Goal: Information Seeking & Learning: Learn about a topic

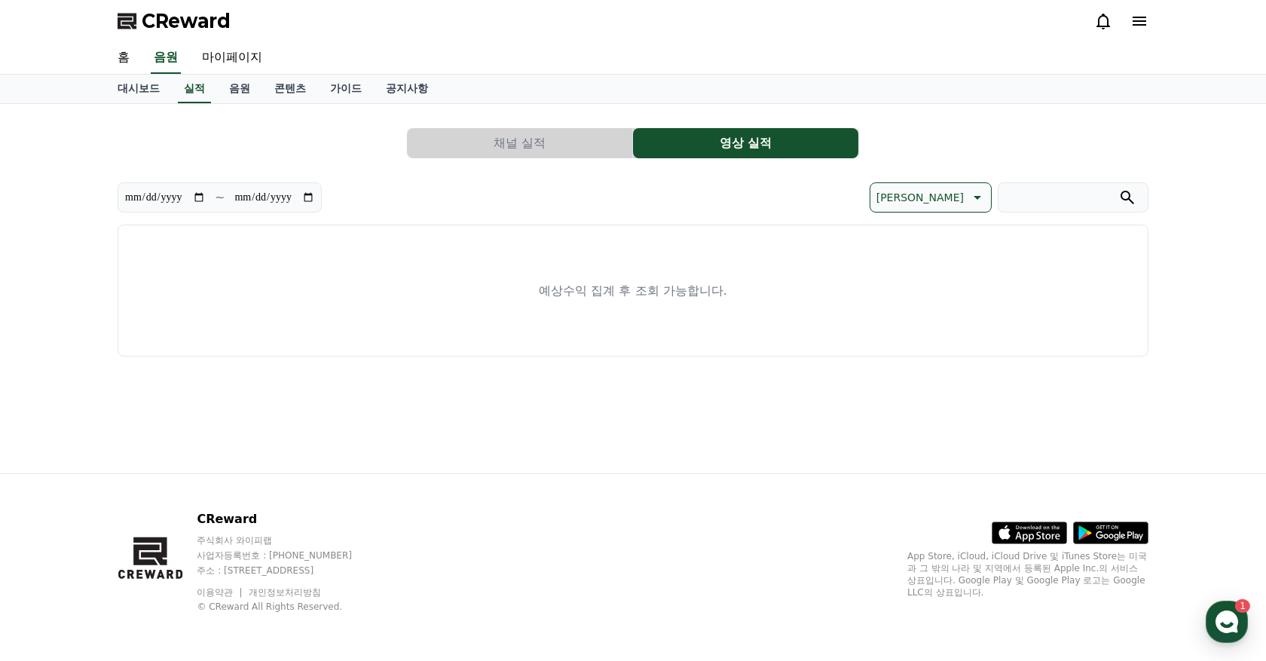
click at [471, 159] on div "**********" at bounding box center [633, 236] width 1031 height 240
click at [459, 131] on button "채널 실적" at bounding box center [519, 143] width 225 height 30
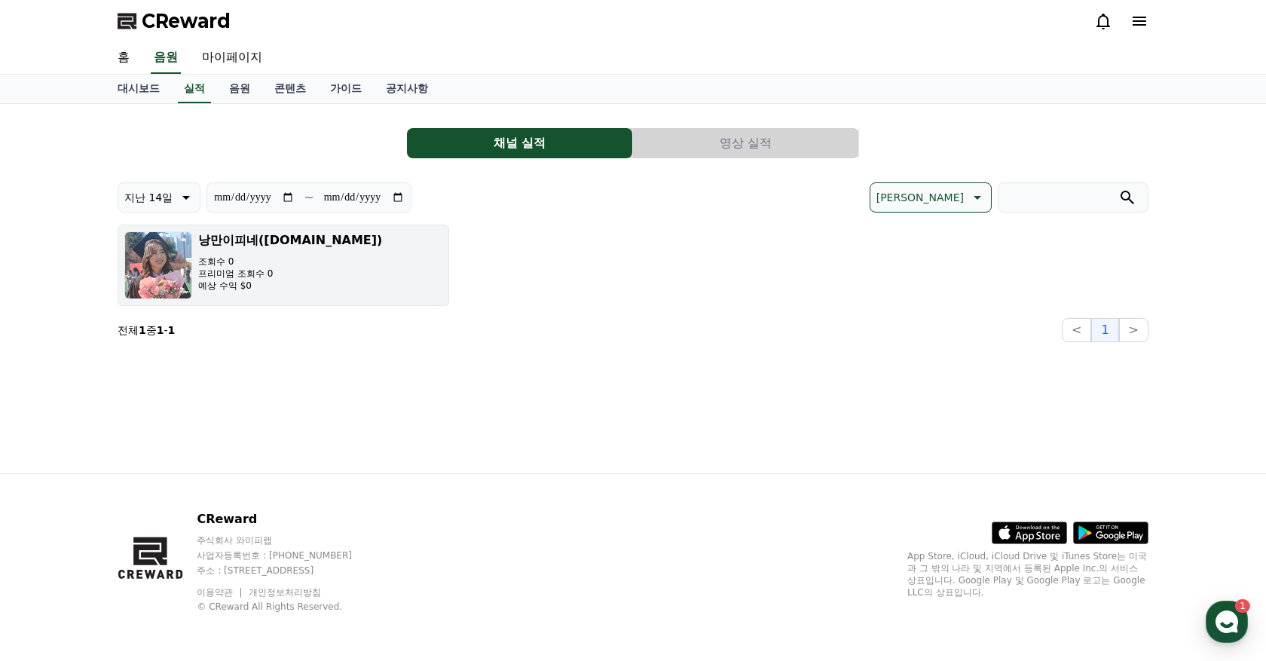
click at [225, 244] on h3 "낭만이피네([DOMAIN_NAME])" at bounding box center [290, 240] width 184 height 18
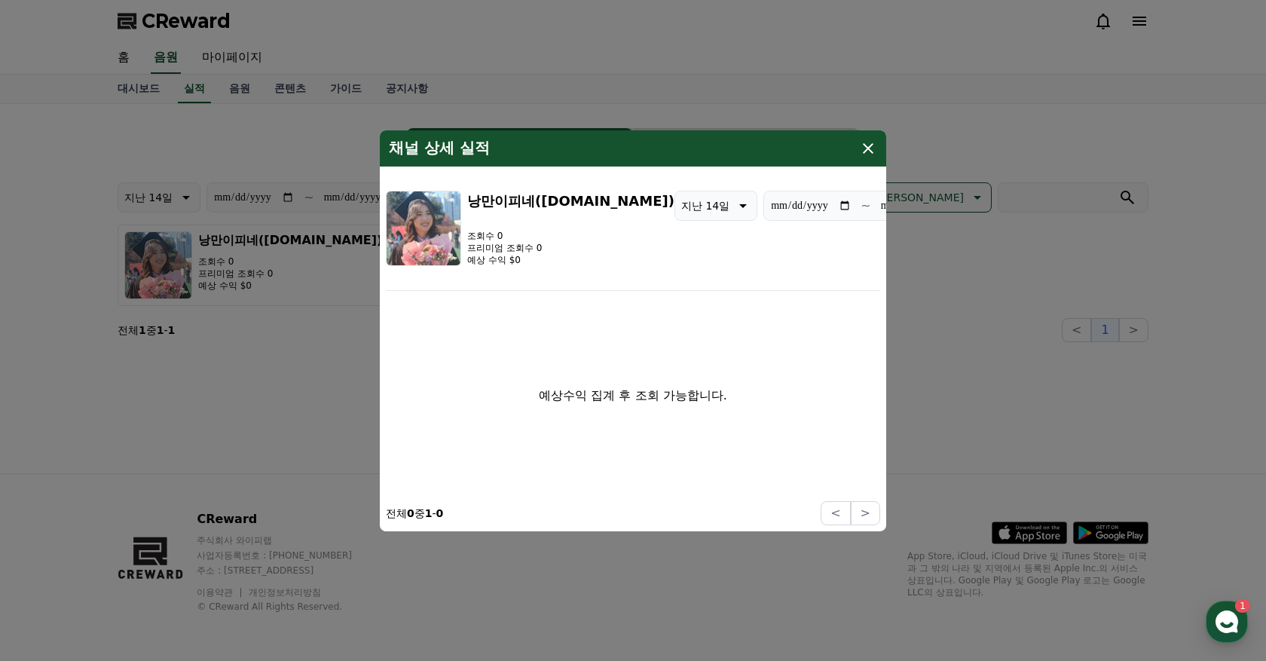
click at [868, 142] on icon "modal" at bounding box center [868, 148] width 18 height 18
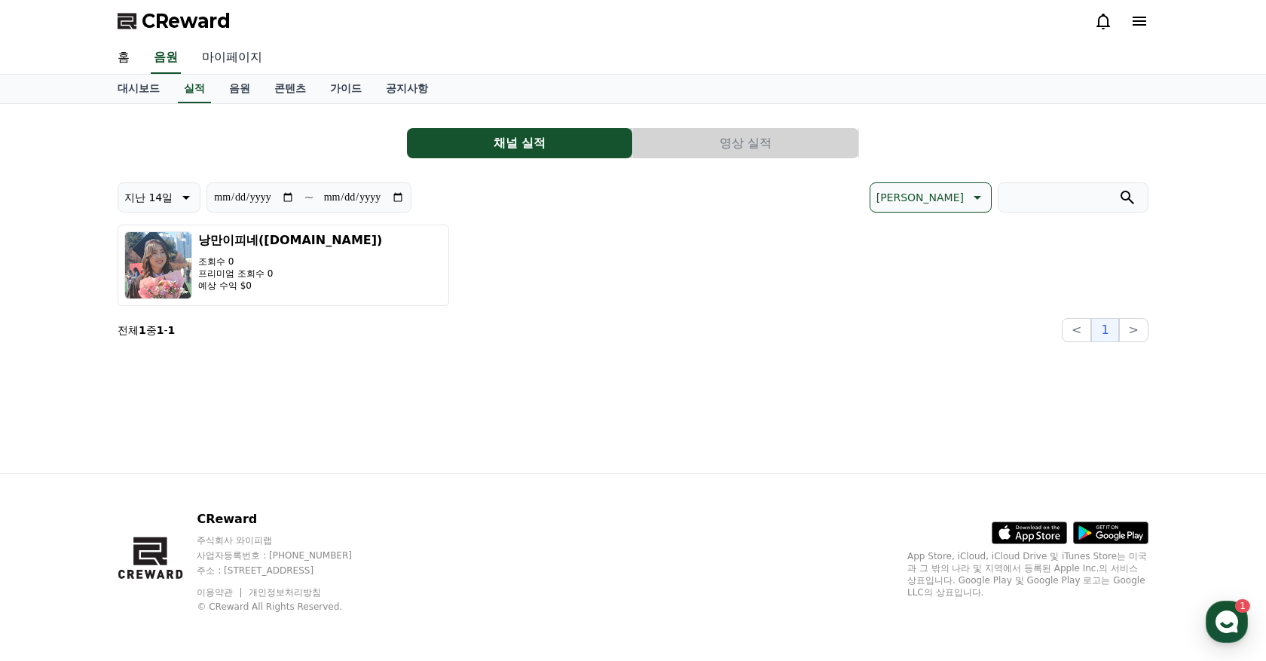
click at [216, 57] on link "마이페이지" at bounding box center [232, 58] width 84 height 32
select select "**********"
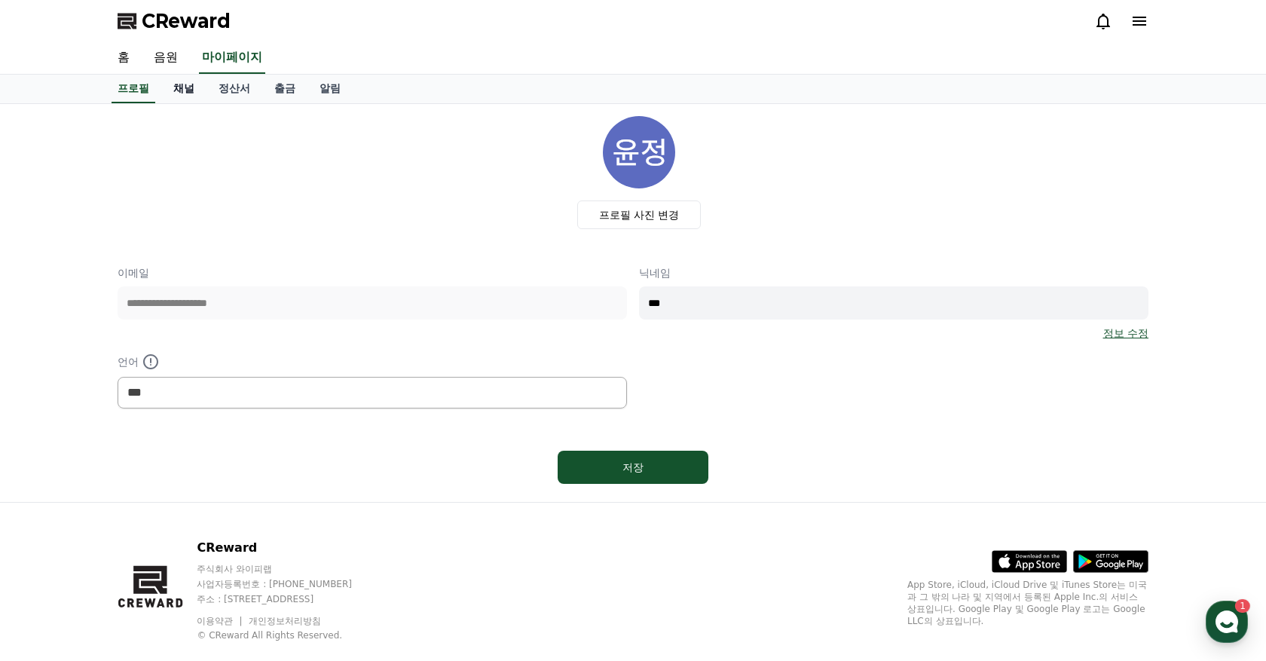
click at [179, 79] on link "채널" at bounding box center [183, 89] width 45 height 29
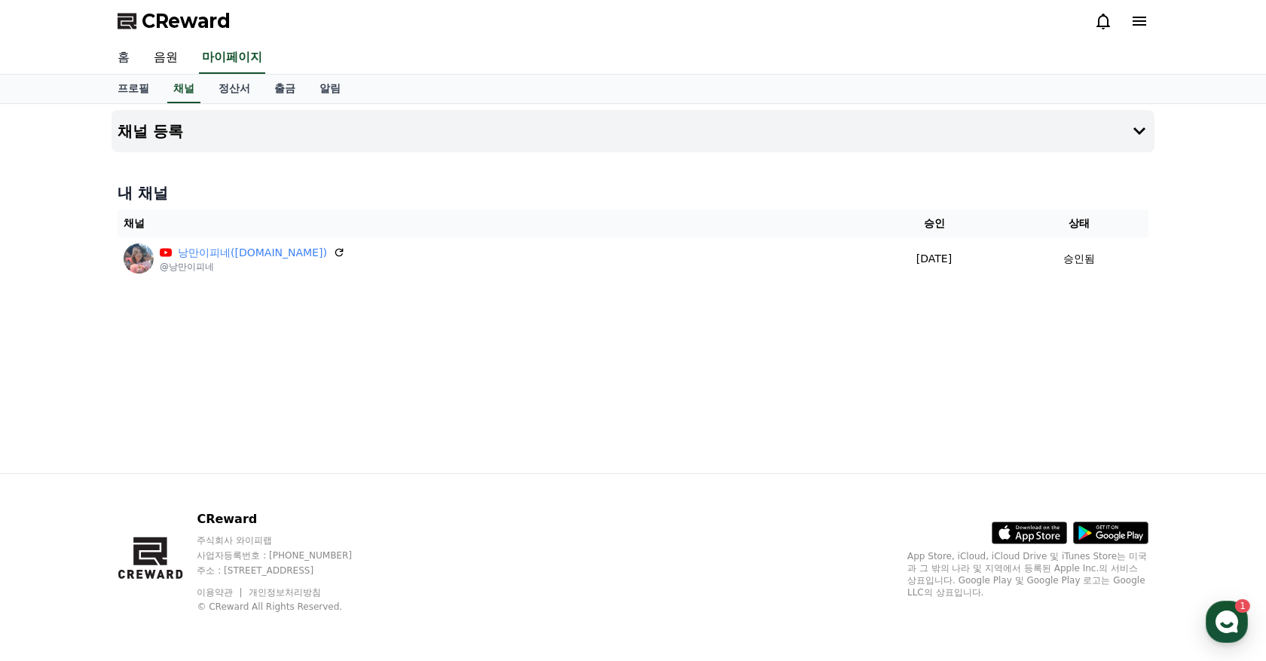
click at [127, 58] on link "홈" at bounding box center [124, 58] width 36 height 32
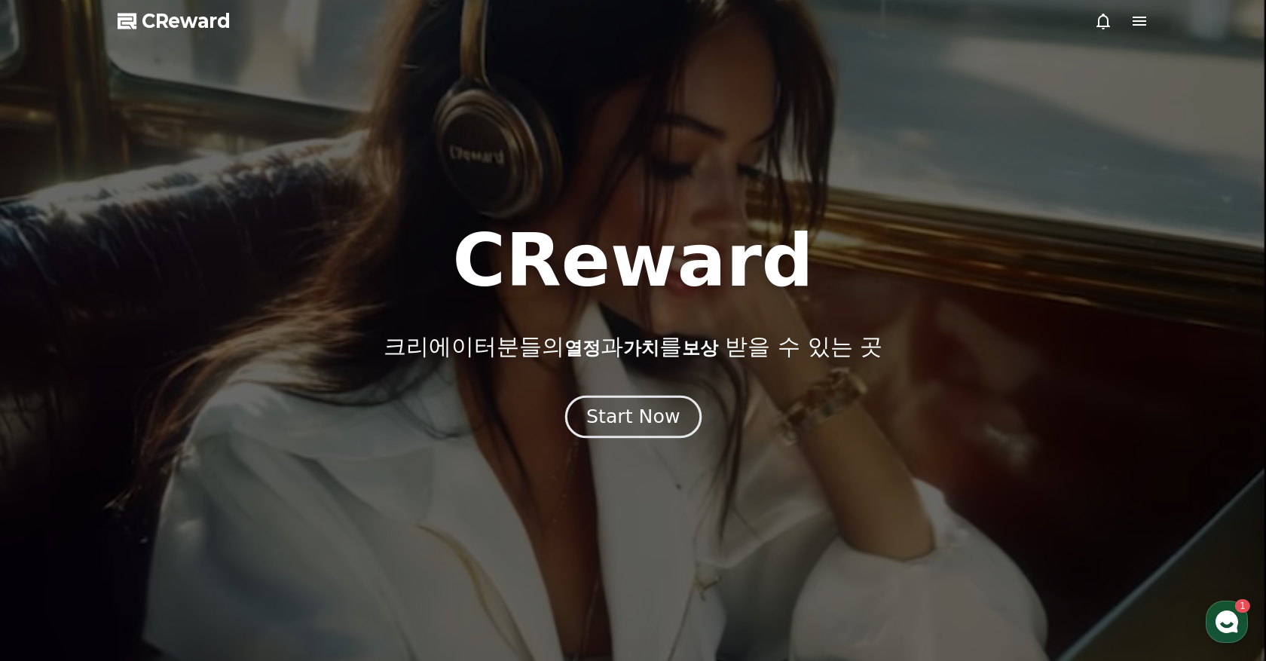
click at [629, 409] on div "Start Now" at bounding box center [632, 417] width 93 height 26
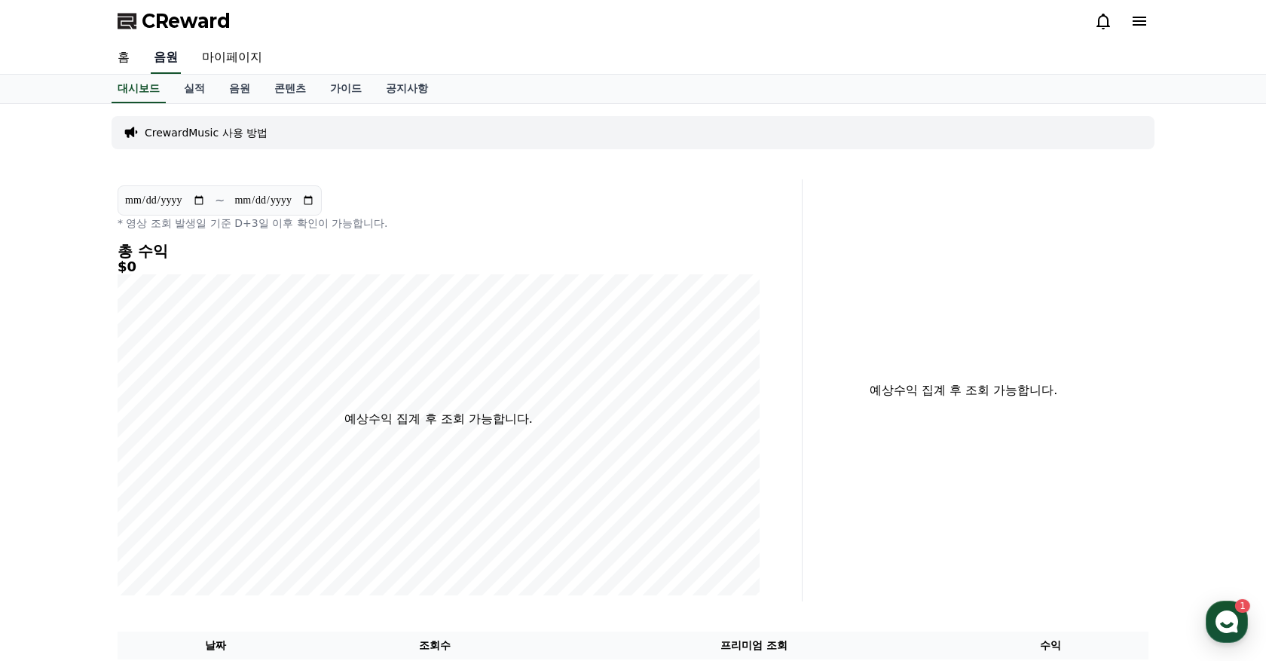
click at [167, 54] on link "음원" at bounding box center [166, 58] width 30 height 32
click at [226, 96] on link "음원" at bounding box center [239, 89] width 45 height 29
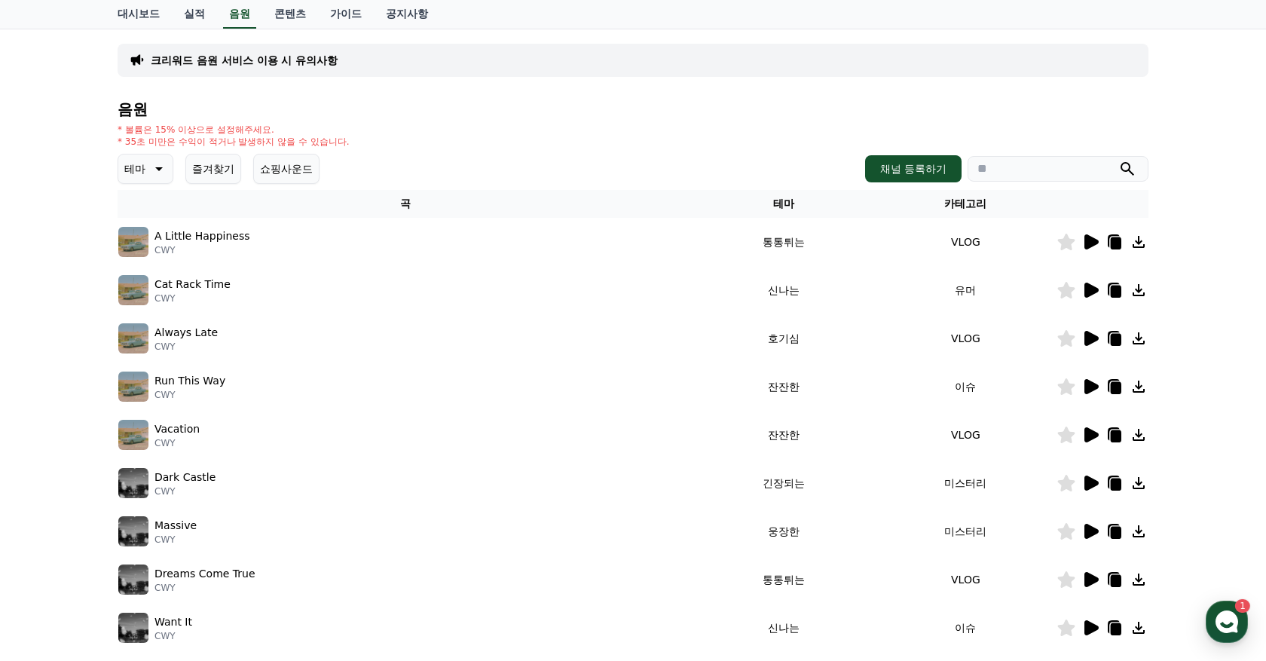
scroll to position [213, 0]
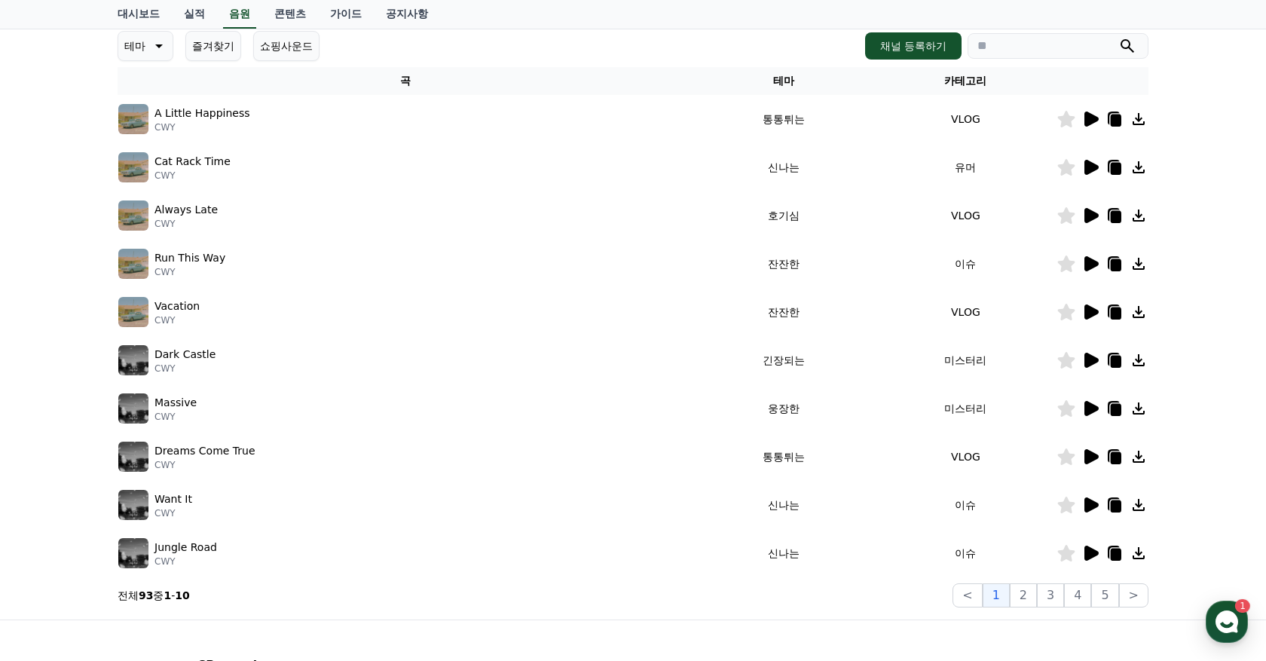
click at [1091, 500] on icon at bounding box center [1092, 504] width 14 height 15
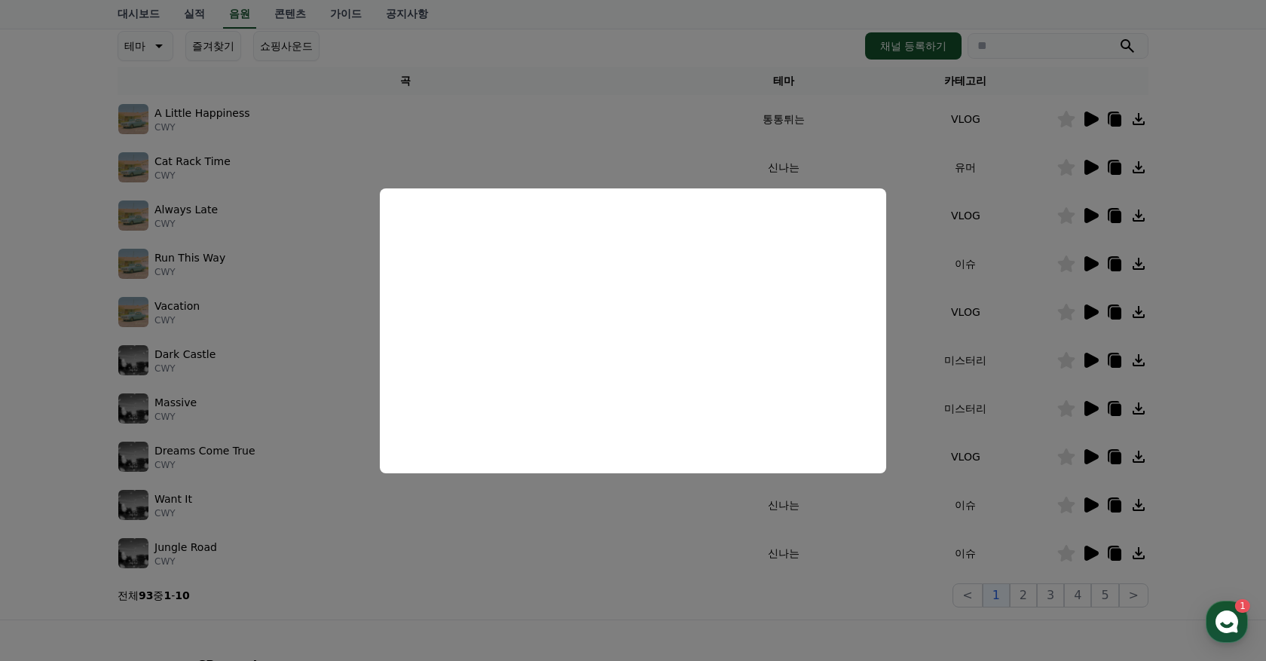
click at [892, 630] on button "close modal" at bounding box center [633, 330] width 1266 height 661
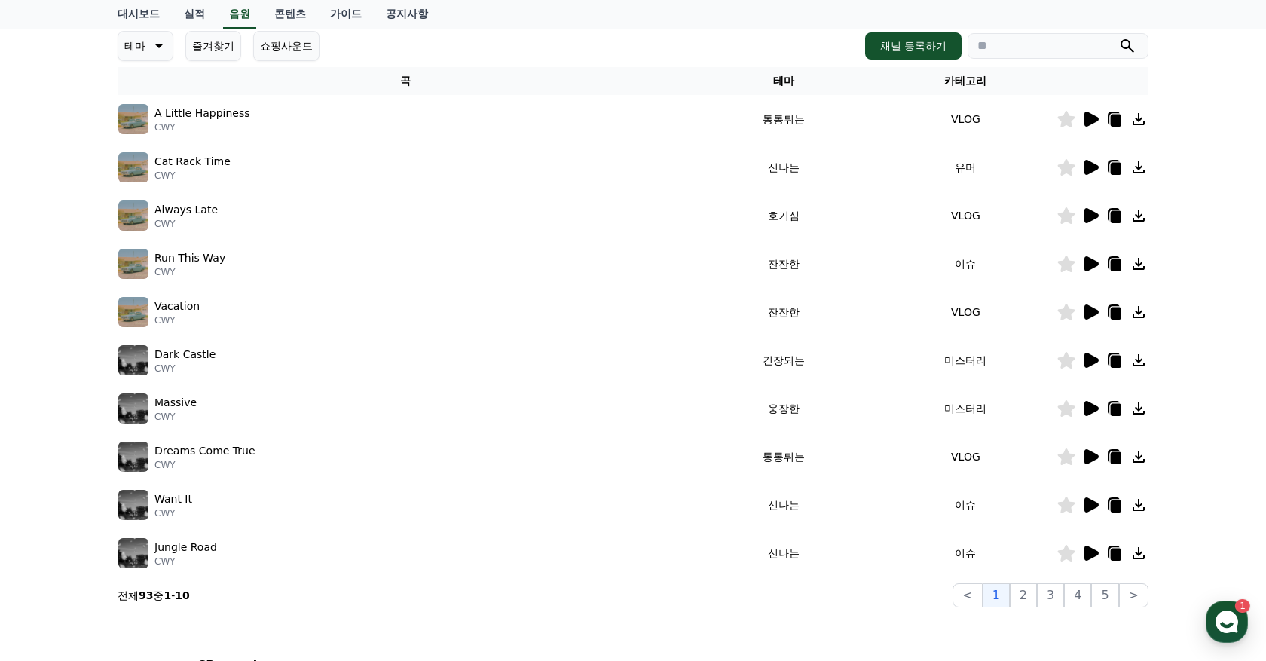
click at [1091, 553] on icon at bounding box center [1092, 553] width 14 height 15
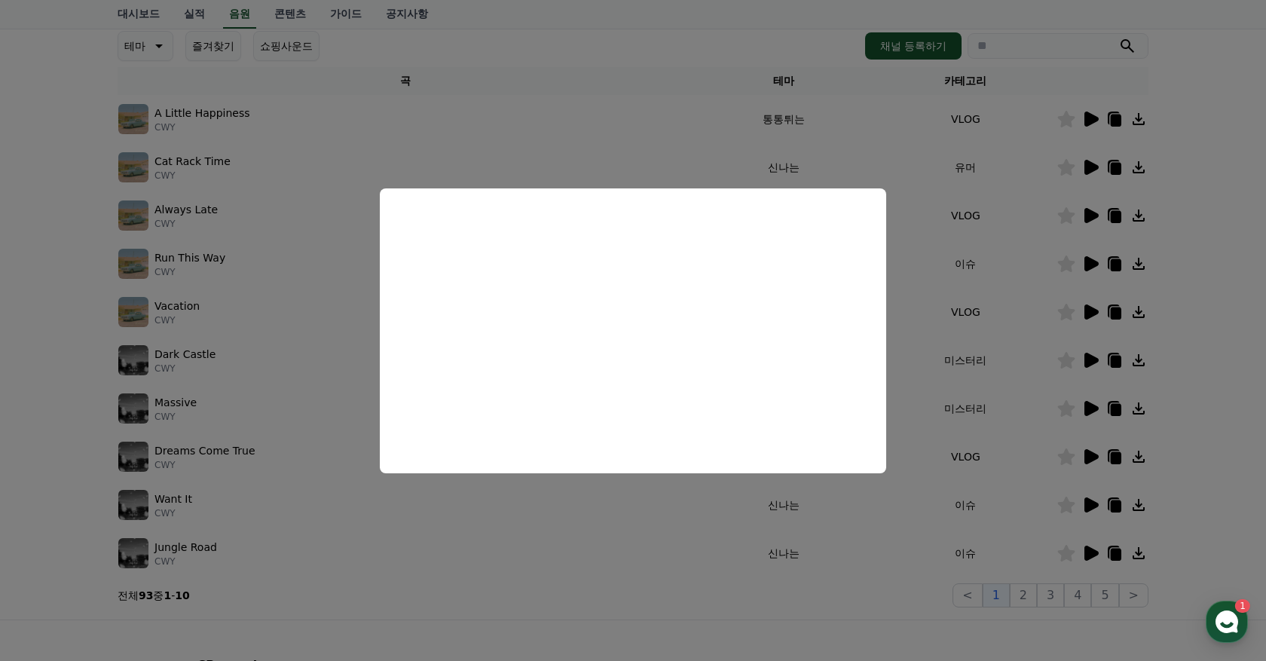
click at [885, 127] on button "close modal" at bounding box center [633, 330] width 1266 height 661
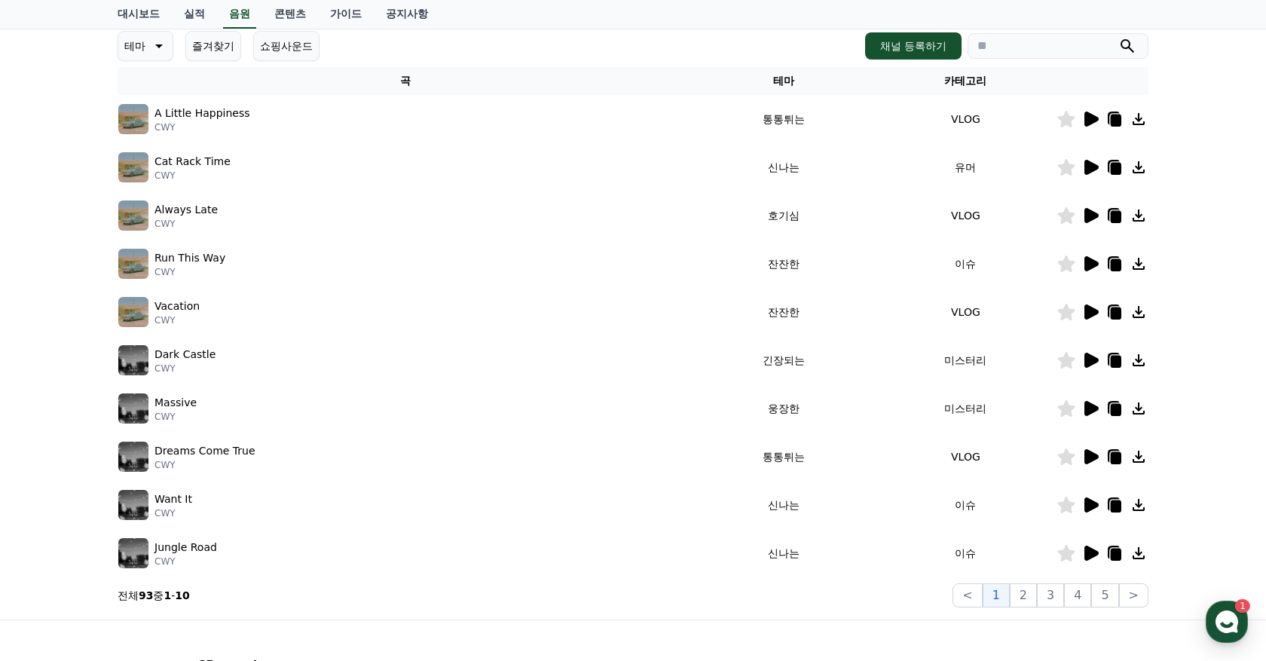
click at [1087, 119] on icon at bounding box center [1092, 119] width 14 height 15
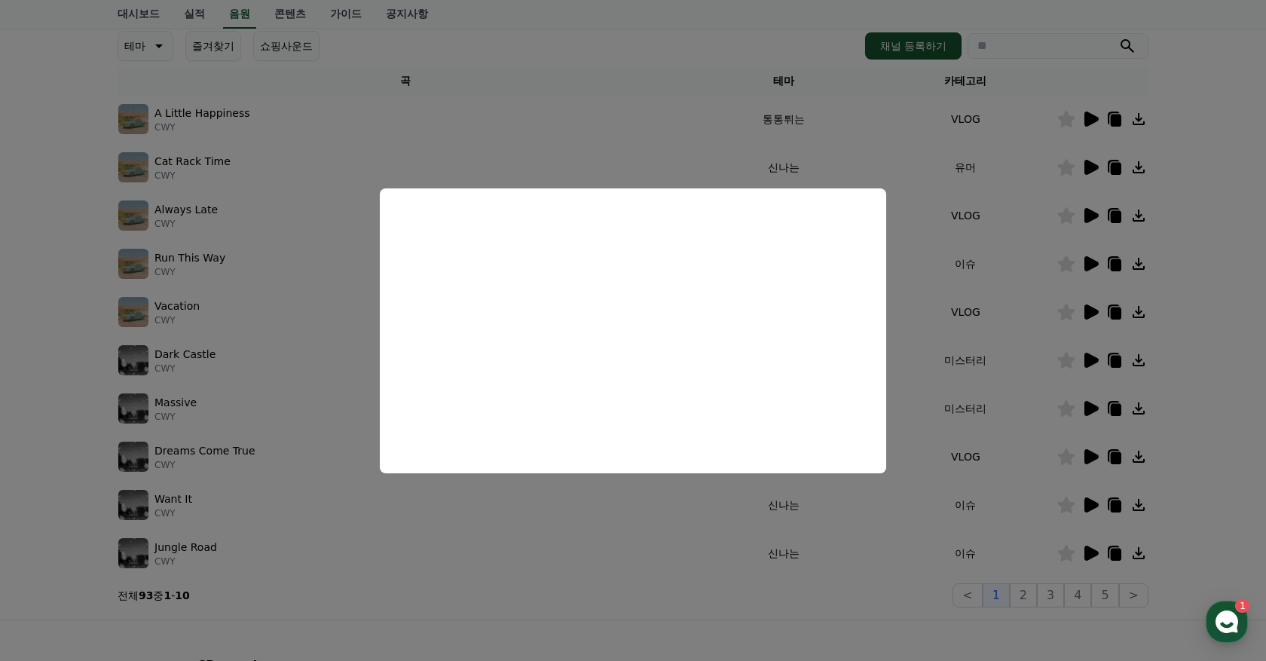
click at [881, 154] on button "close modal" at bounding box center [633, 330] width 1266 height 661
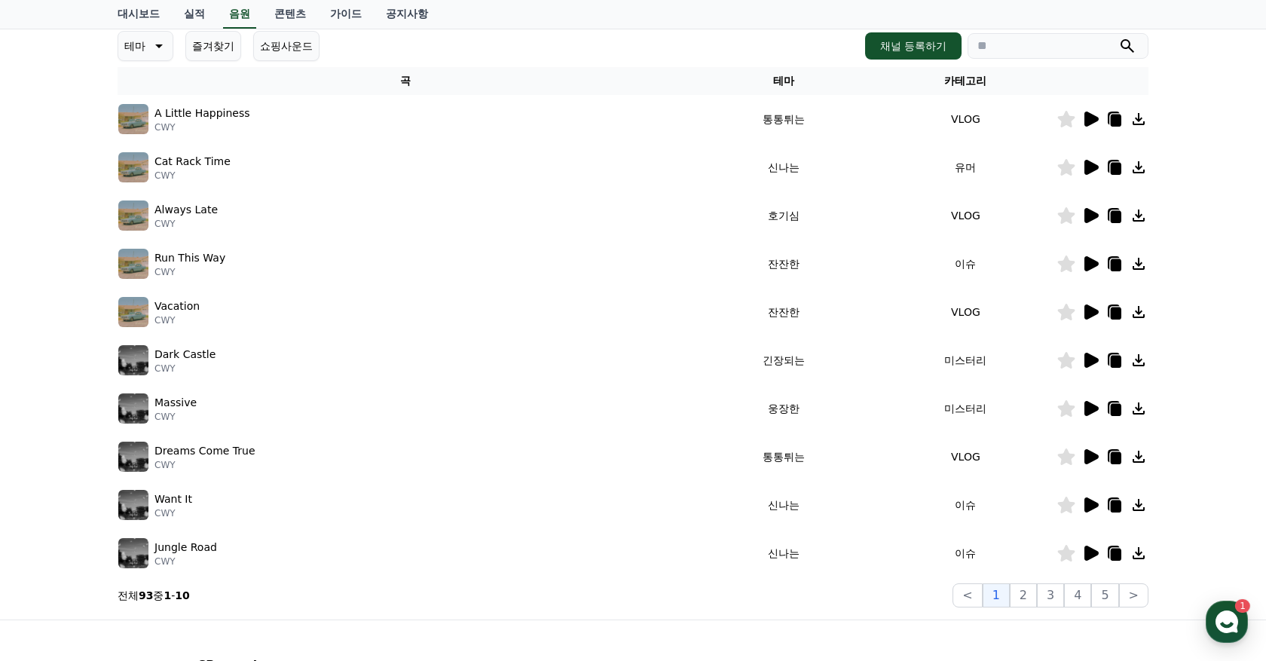
click at [1090, 222] on icon at bounding box center [1091, 216] width 18 height 18
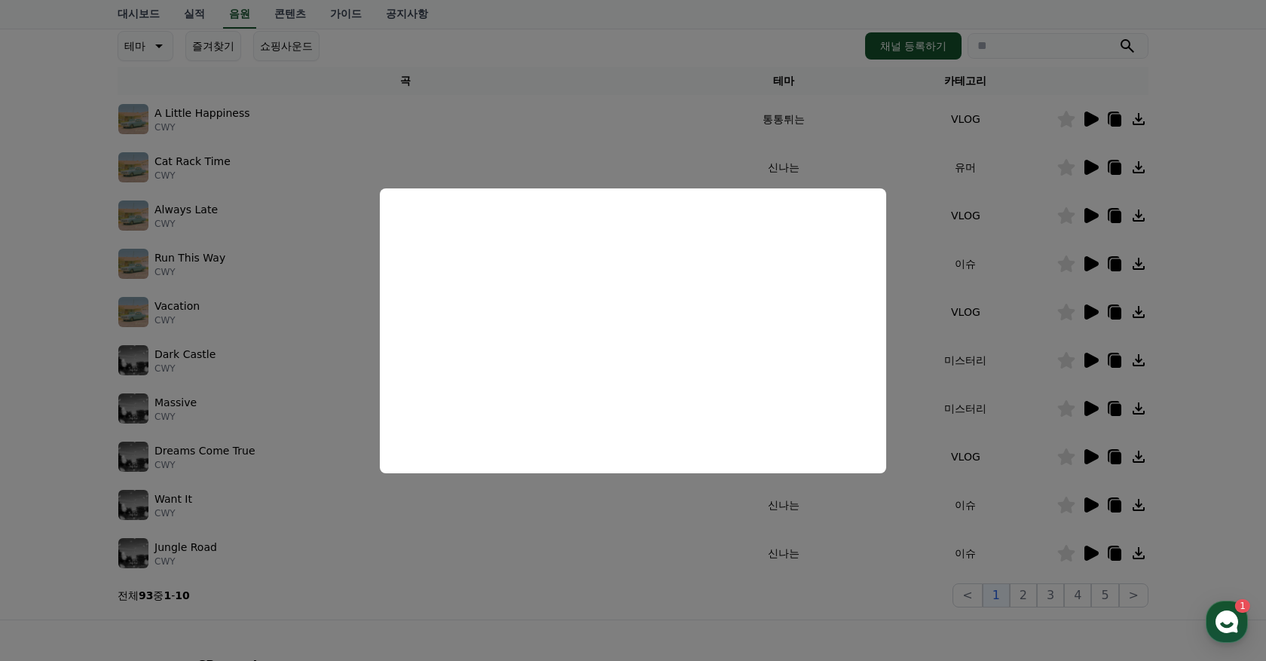
click at [666, 585] on button "close modal" at bounding box center [633, 330] width 1266 height 661
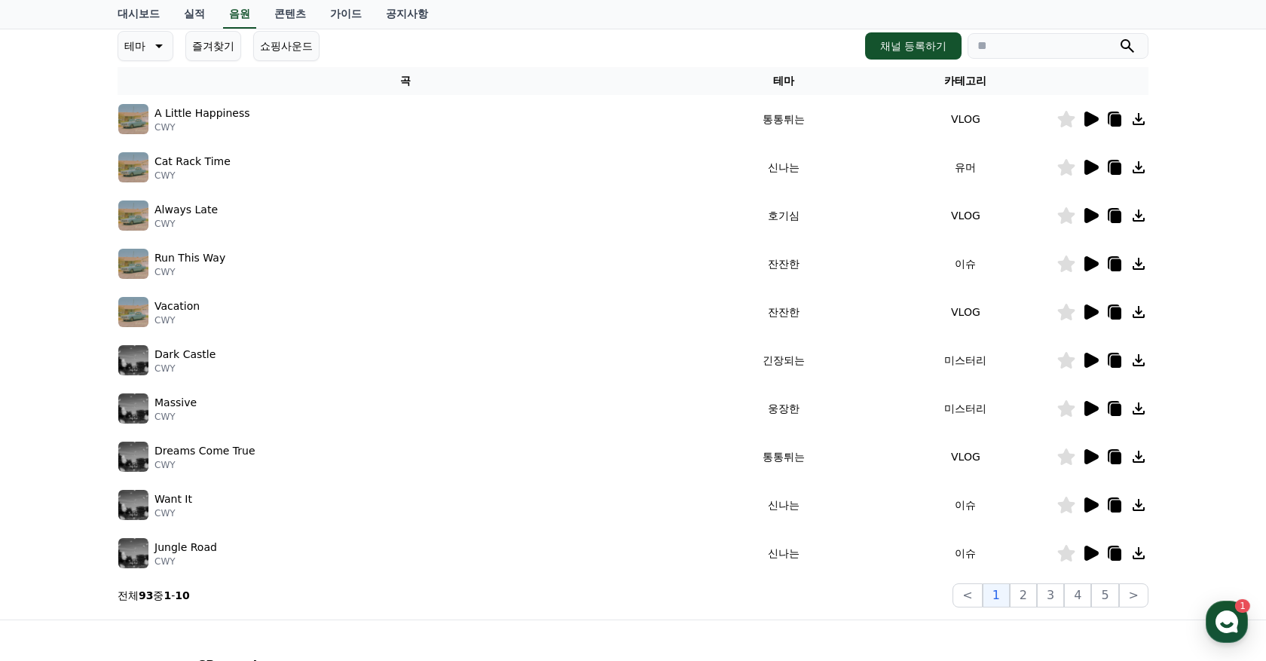
click at [1070, 503] on icon at bounding box center [1066, 505] width 17 height 17
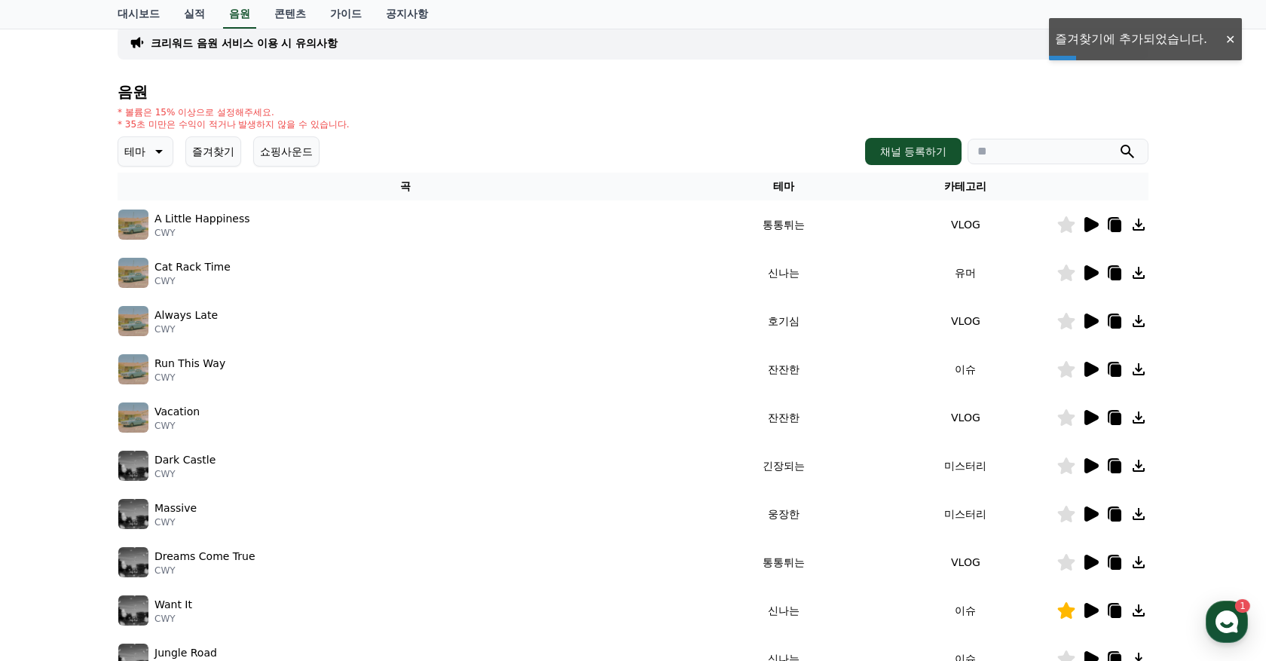
scroll to position [29, 0]
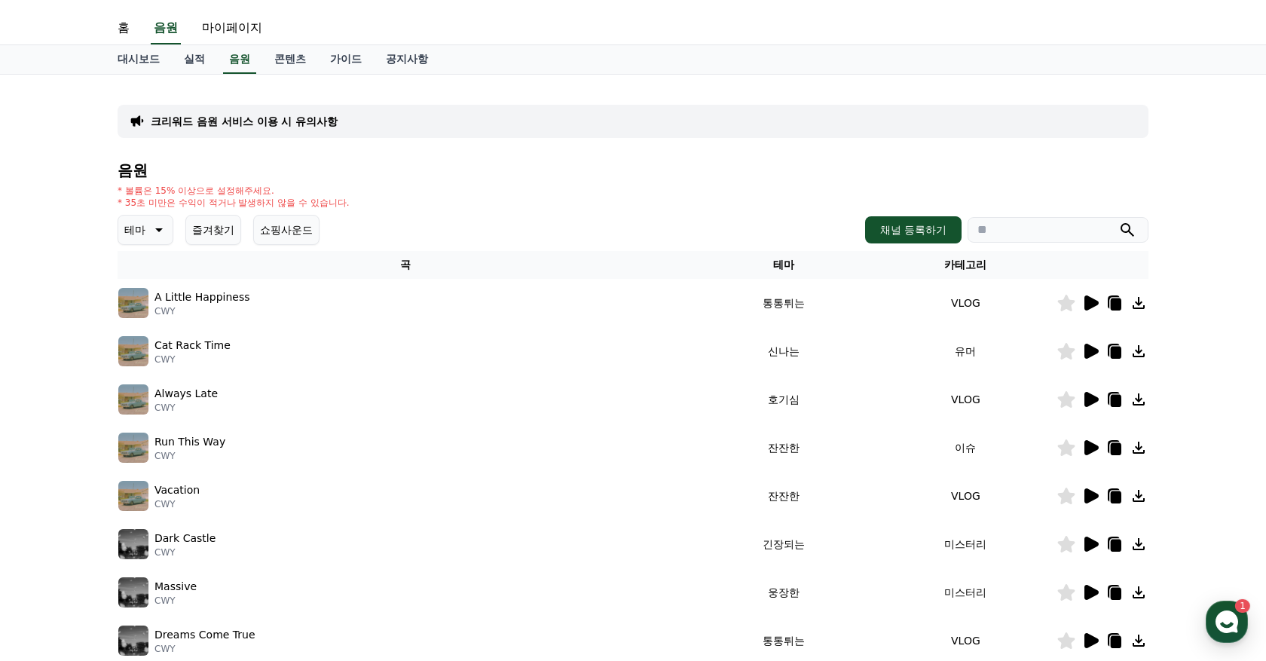
click at [271, 219] on button "쇼핑사운드" at bounding box center [286, 230] width 66 height 30
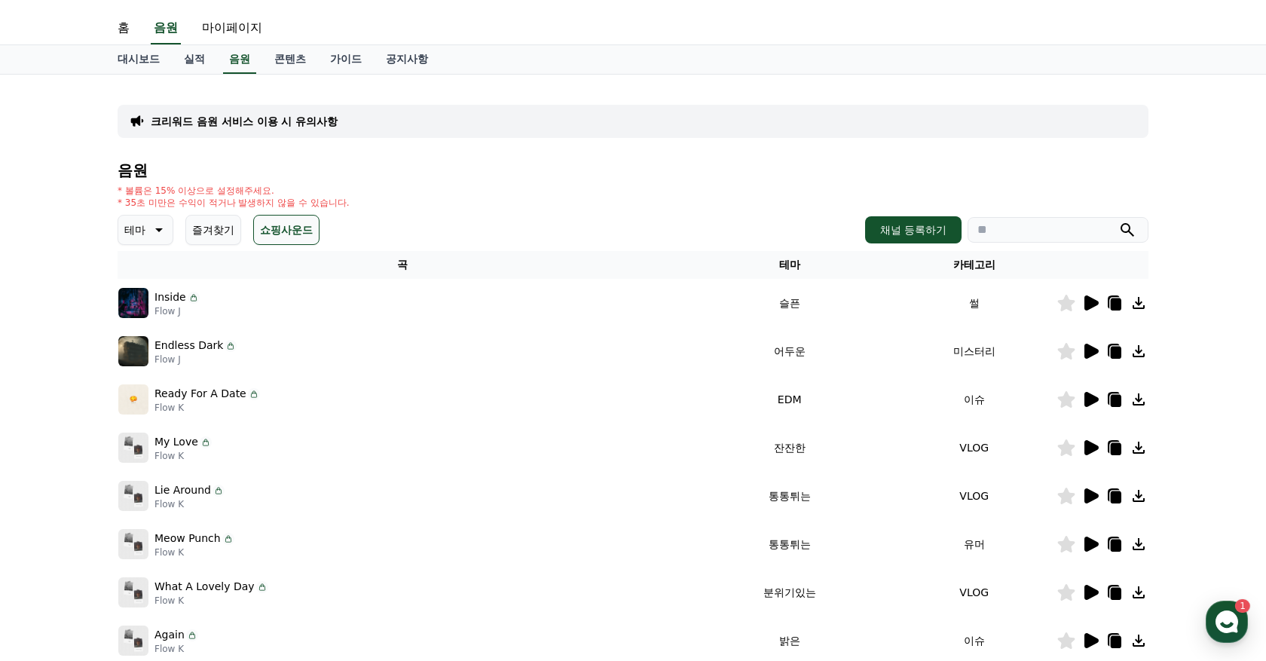
click at [282, 228] on button "쇼핑사운드" at bounding box center [286, 230] width 66 height 30
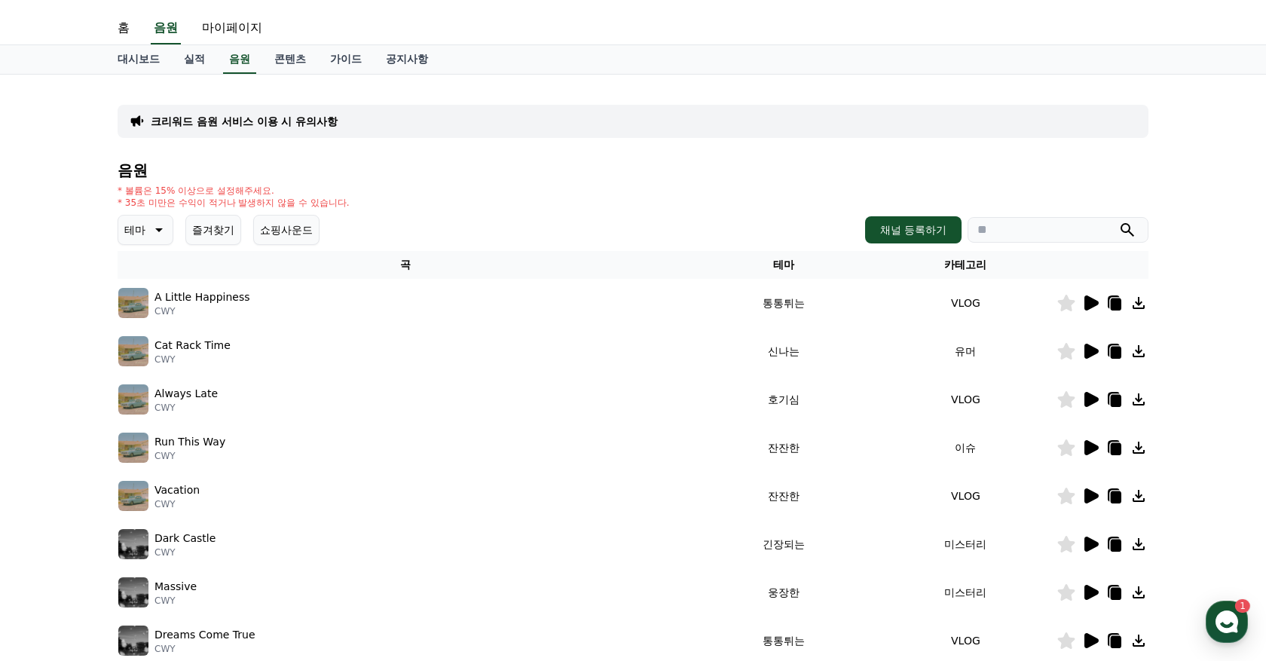
click at [148, 225] on icon at bounding box center [157, 230] width 18 height 18
click at [145, 342] on button "호기심" at bounding box center [142, 348] width 44 height 33
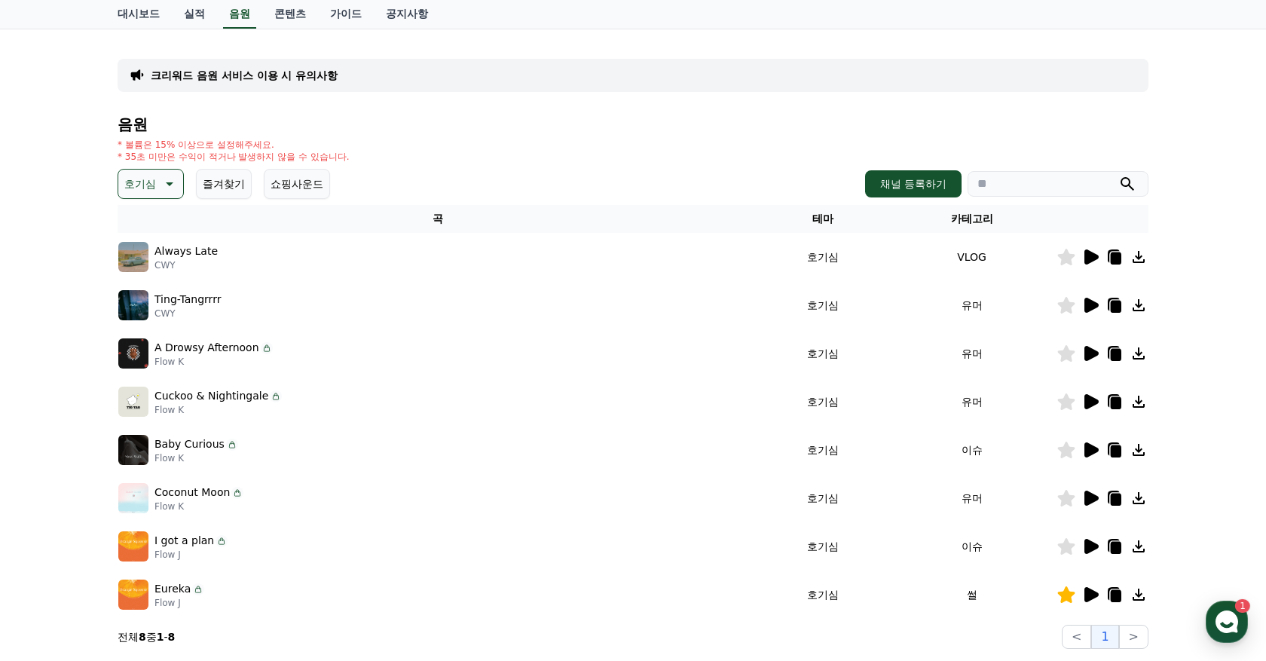
scroll to position [195, 0]
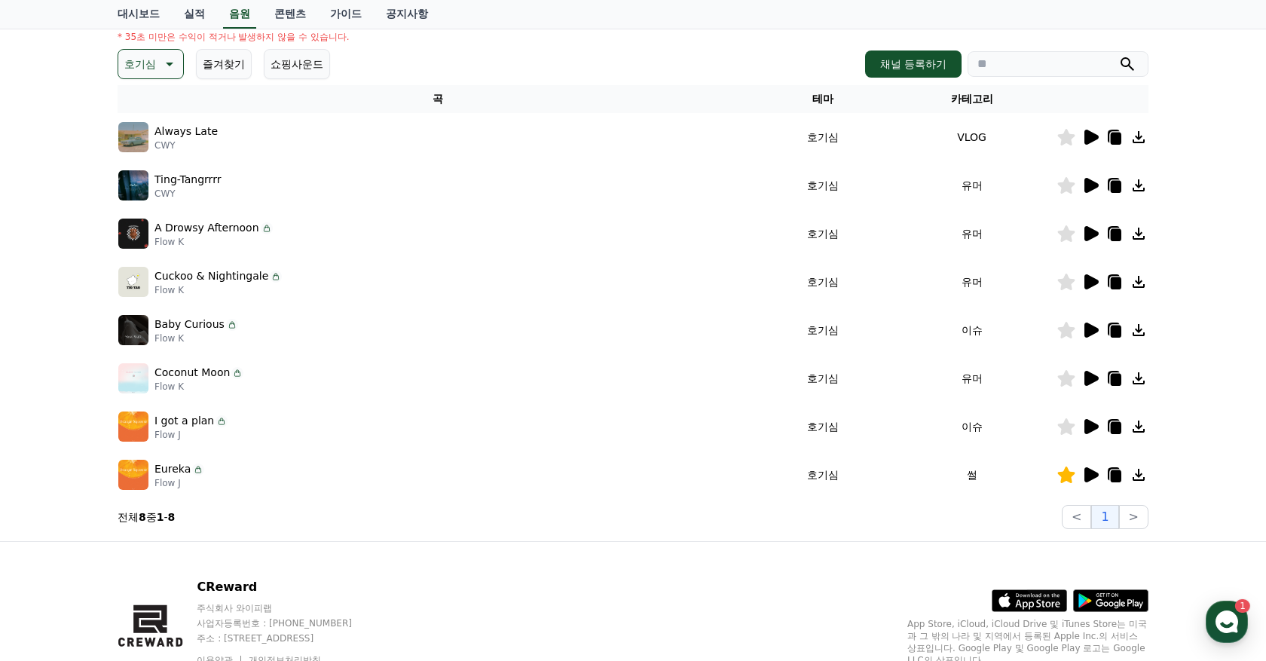
click at [1097, 326] on icon at bounding box center [1091, 330] width 18 height 18
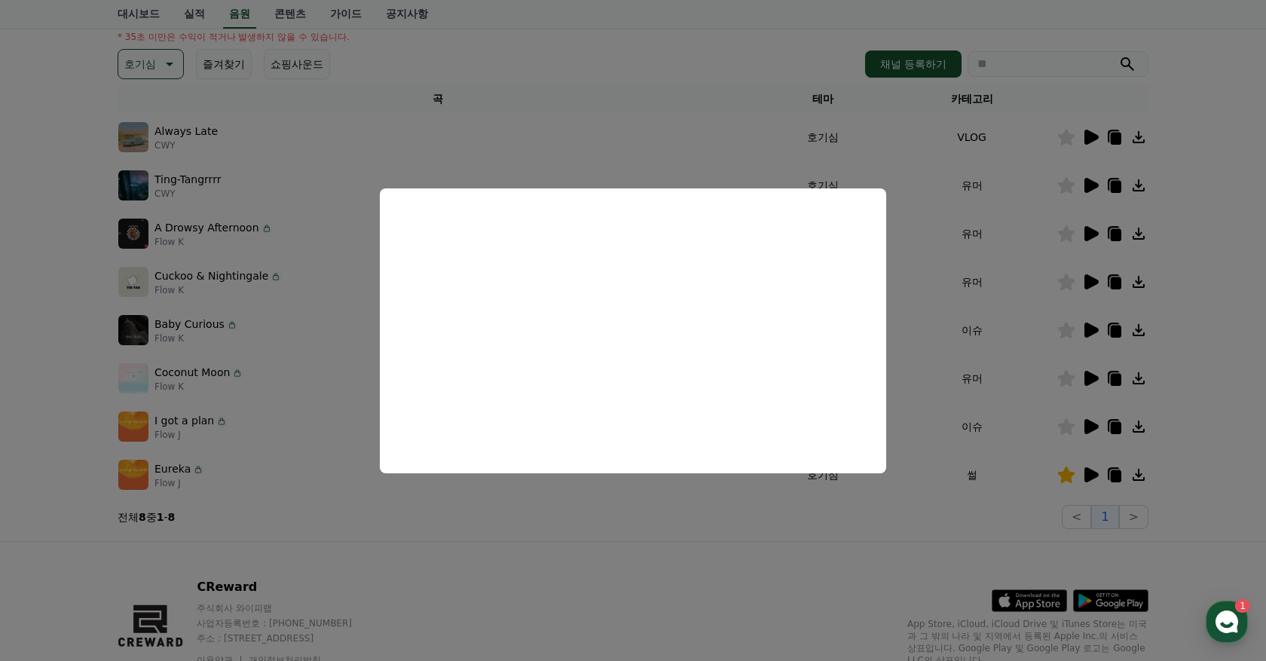
click at [616, 571] on button "close modal" at bounding box center [633, 330] width 1266 height 661
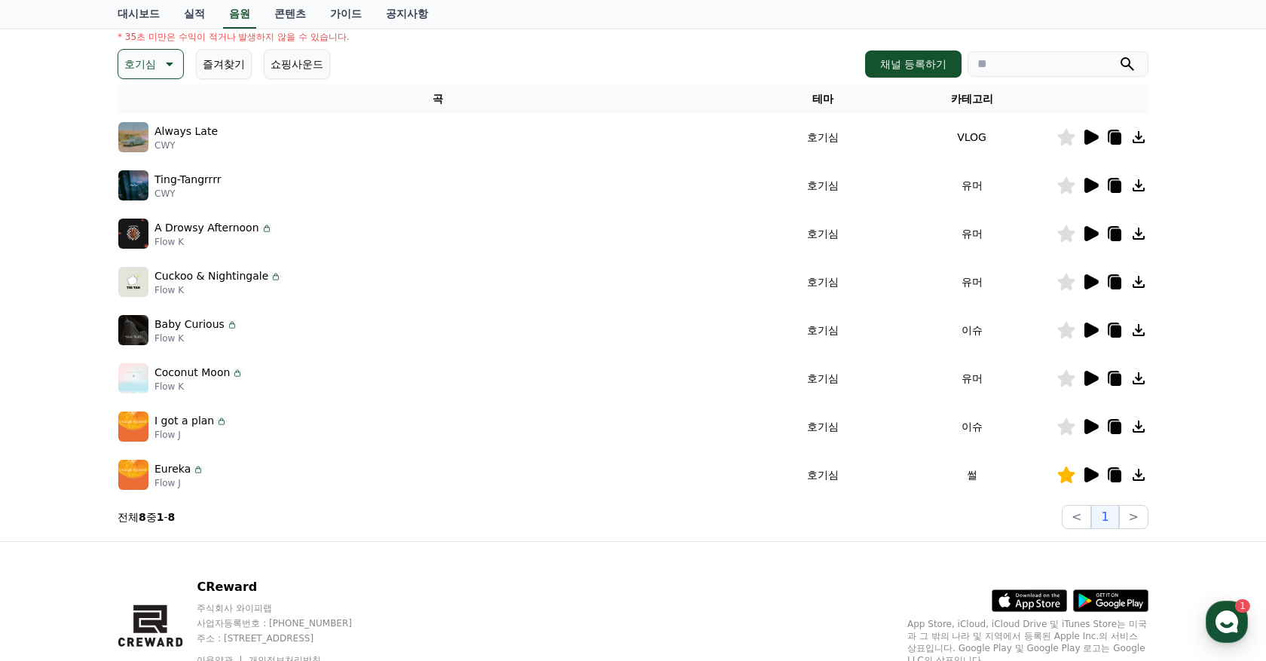
click at [1091, 183] on icon at bounding box center [1092, 185] width 14 height 15
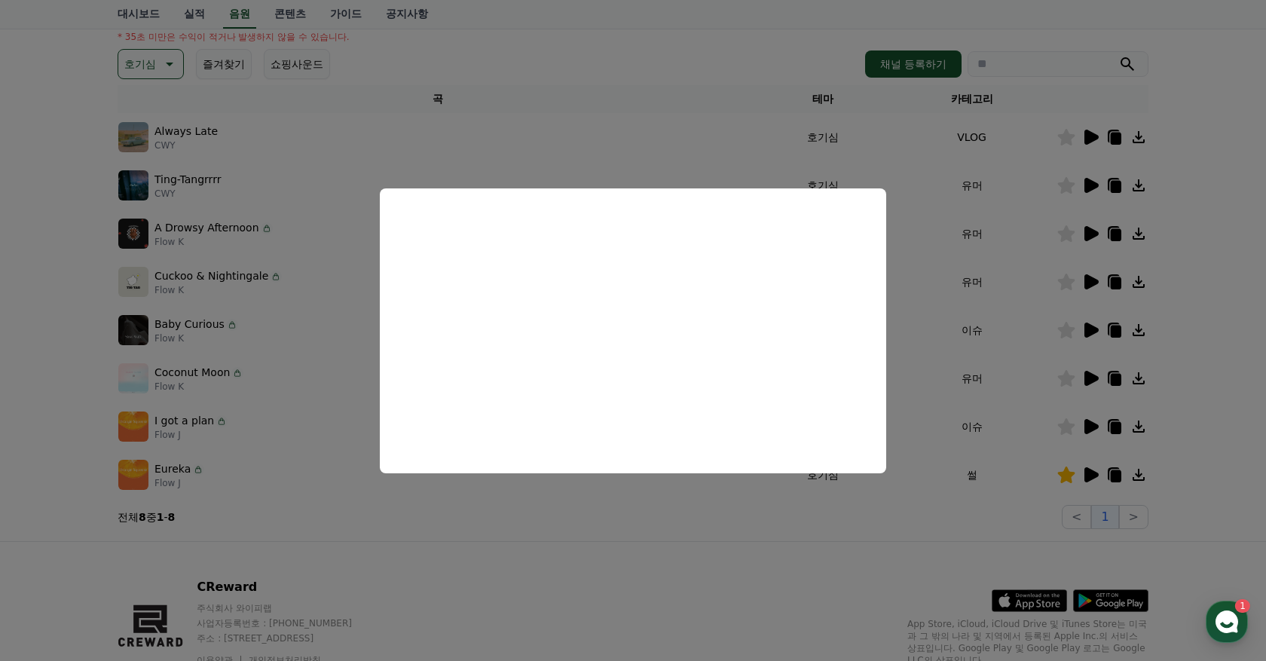
click at [588, 605] on button "close modal" at bounding box center [633, 330] width 1266 height 661
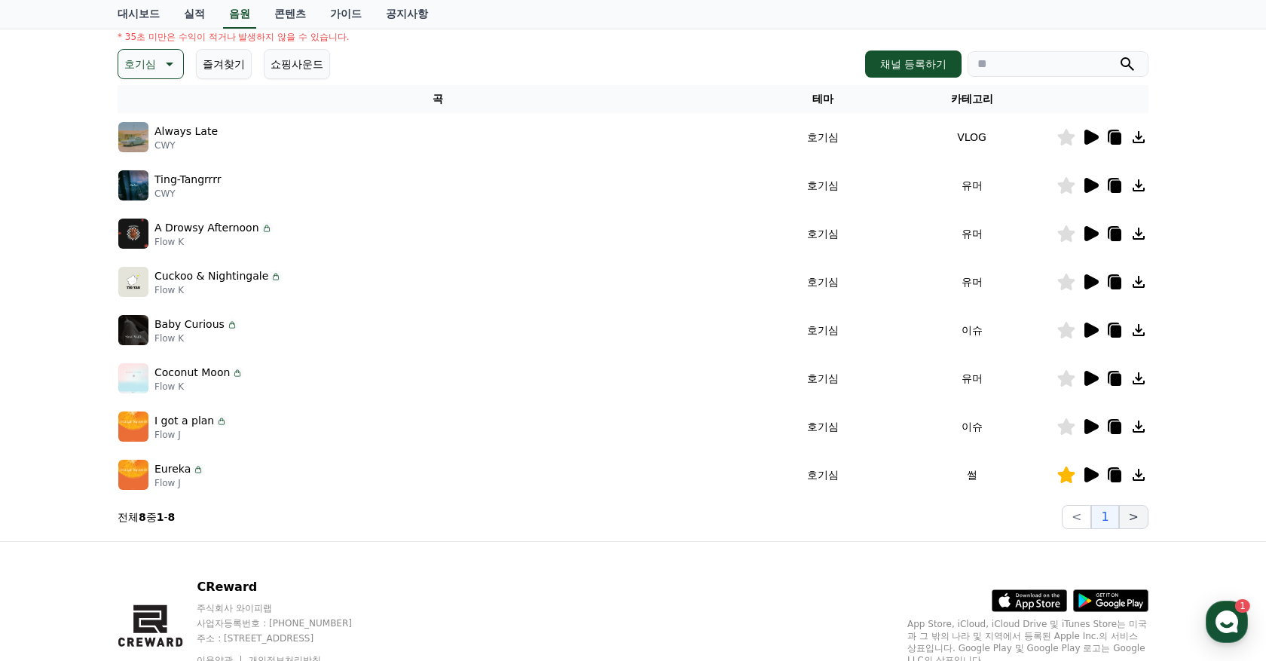
click at [1142, 515] on button ">" at bounding box center [1133, 517] width 29 height 24
click at [1136, 516] on button ">" at bounding box center [1133, 517] width 29 height 24
click at [1138, 514] on button ">" at bounding box center [1133, 517] width 29 height 24
drag, startPoint x: 121, startPoint y: 515, endPoint x: 257, endPoint y: 519, distance: 136.5
click at [259, 520] on section "전체 8 중 1 - 8 < 1 >" at bounding box center [633, 517] width 1031 height 24
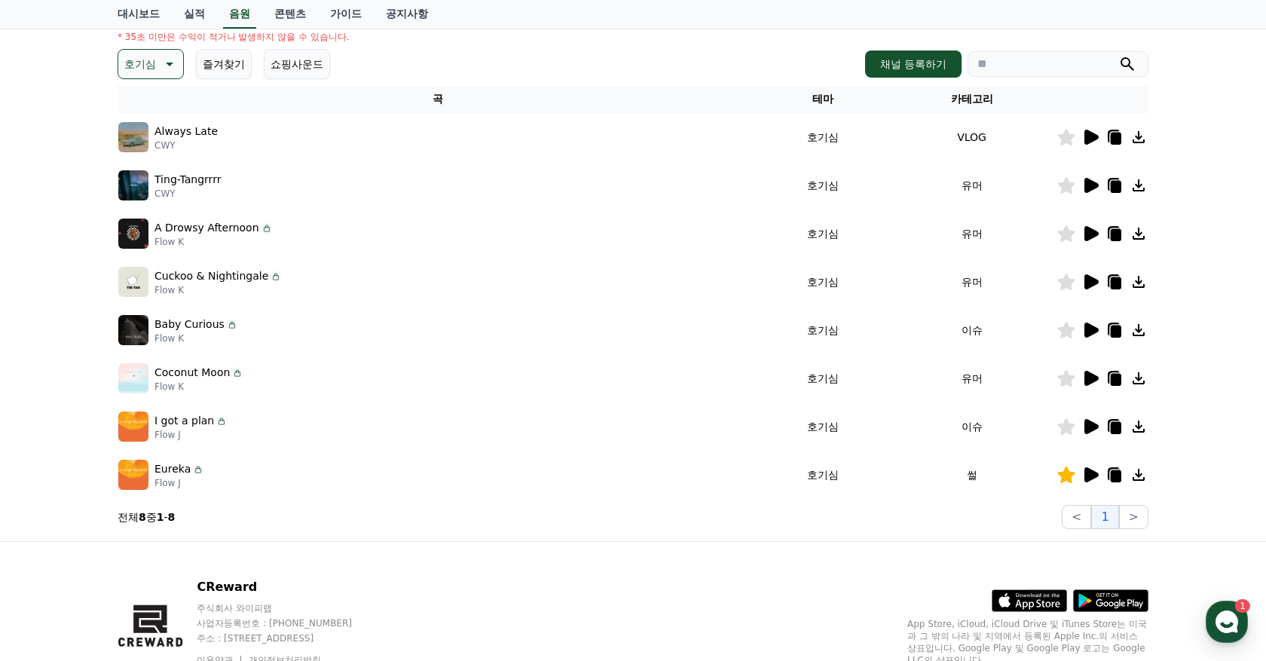
click at [388, 518] on section "전체 8 중 1 - 8 < 1 >" at bounding box center [633, 517] width 1031 height 24
click at [1135, 519] on button ">" at bounding box center [1133, 517] width 29 height 24
click at [213, 69] on button "즐겨찾기" at bounding box center [224, 64] width 56 height 30
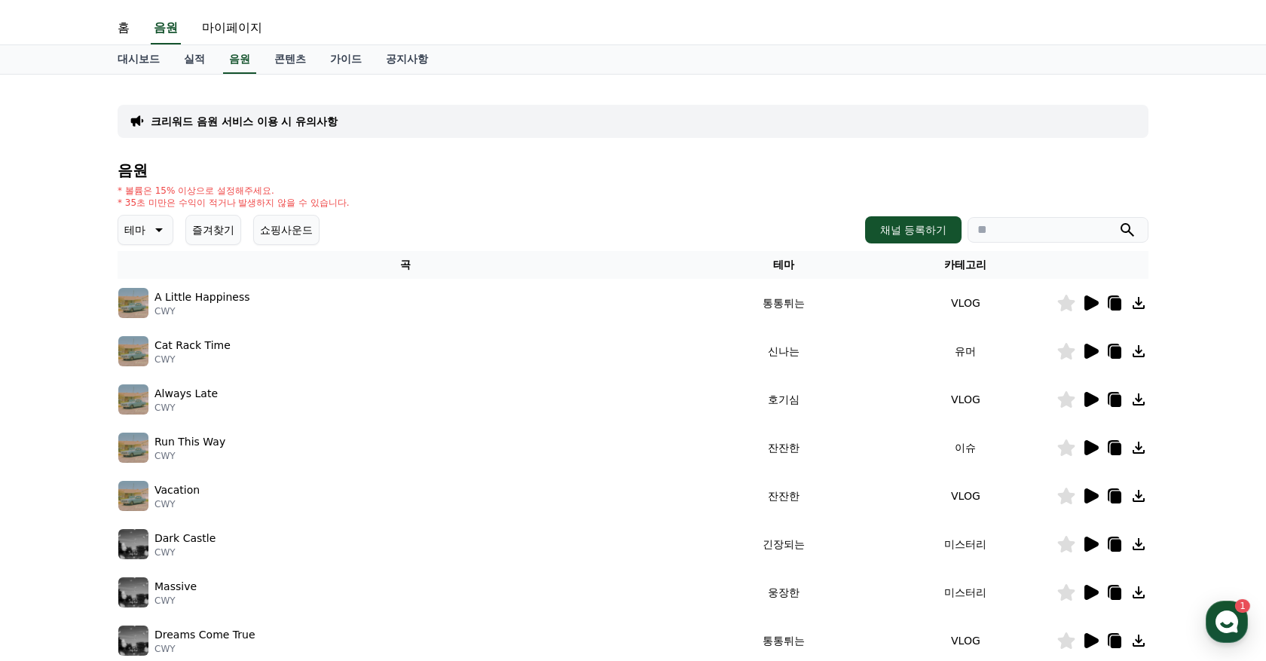
scroll to position [360, 0]
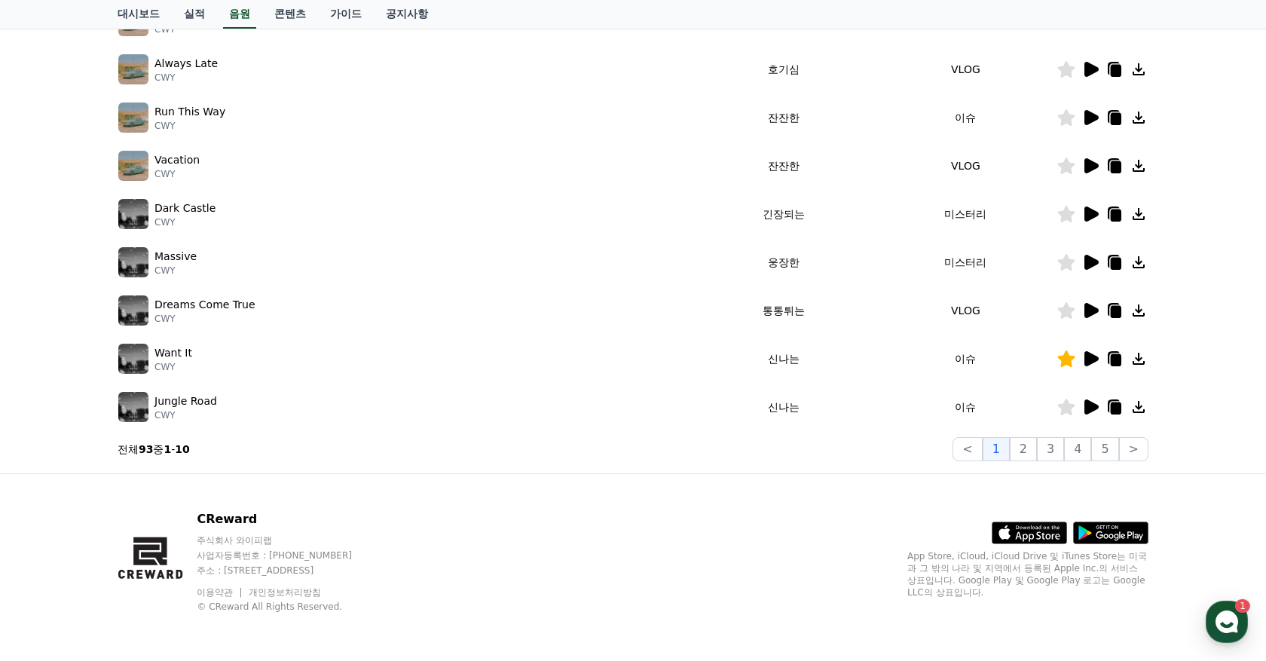
click at [1070, 357] on icon at bounding box center [1066, 359] width 17 height 17
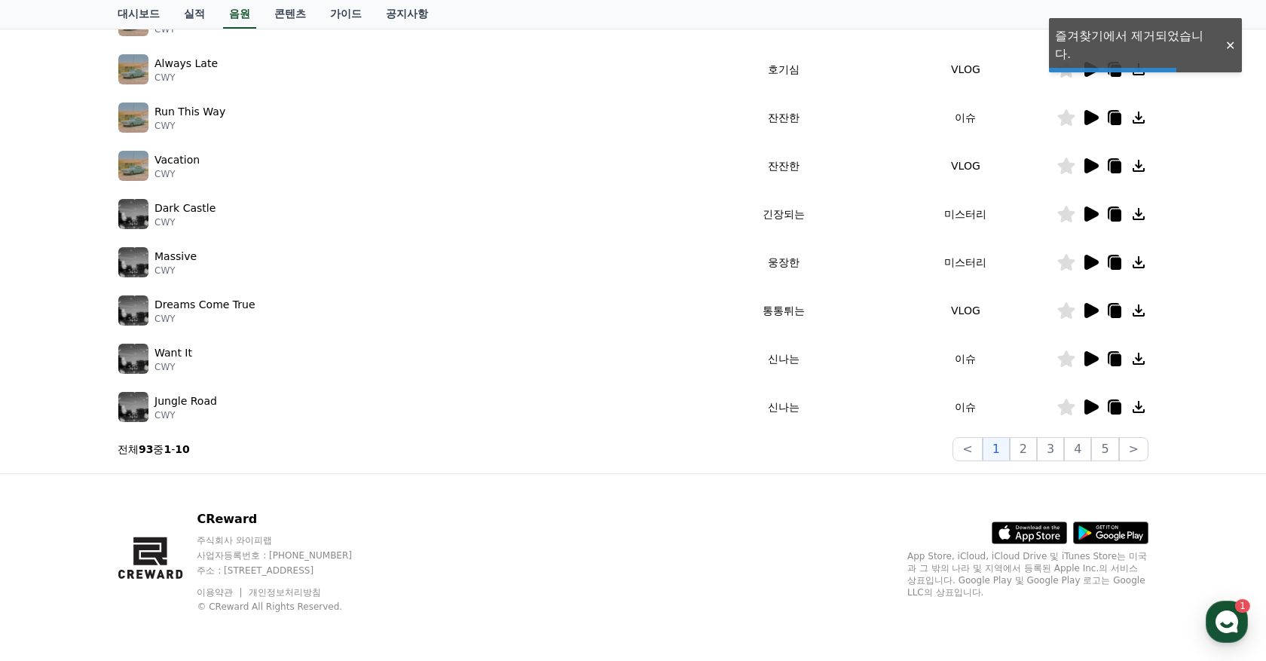
click at [1069, 355] on icon at bounding box center [1066, 359] width 17 height 17
click at [1102, 360] on div at bounding box center [1103, 359] width 90 height 18
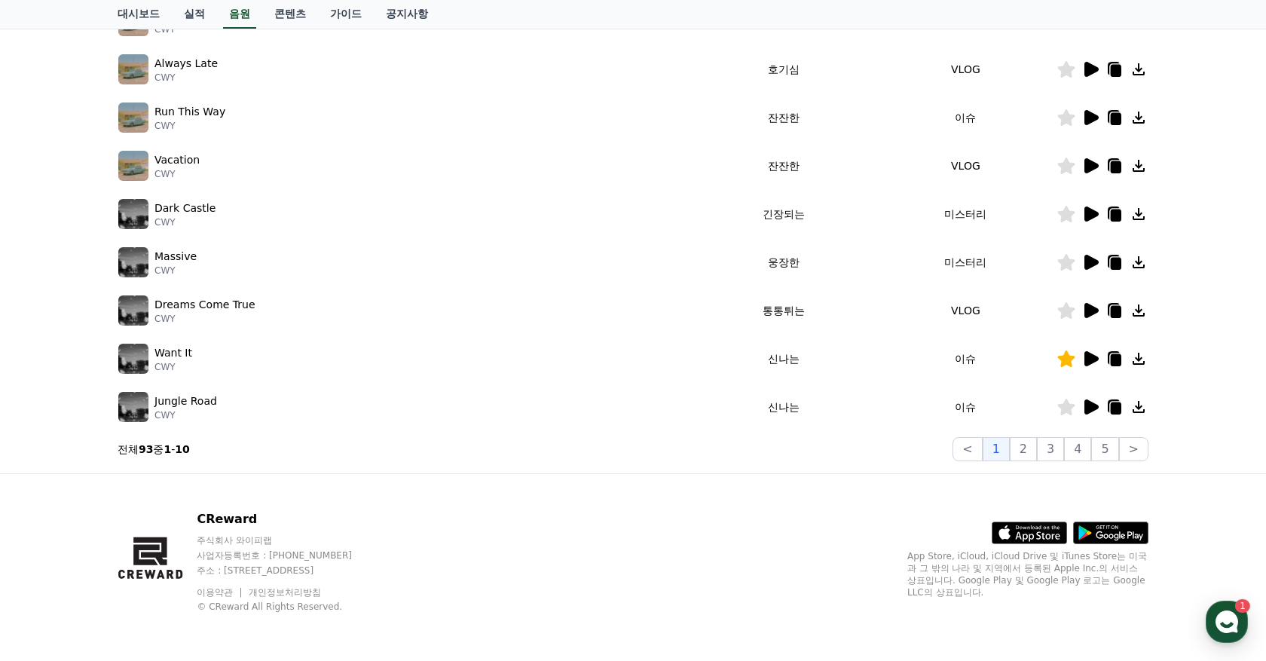
click at [1116, 362] on icon at bounding box center [1116, 360] width 11 height 12
